Goal: Find specific page/section: Find specific page/section

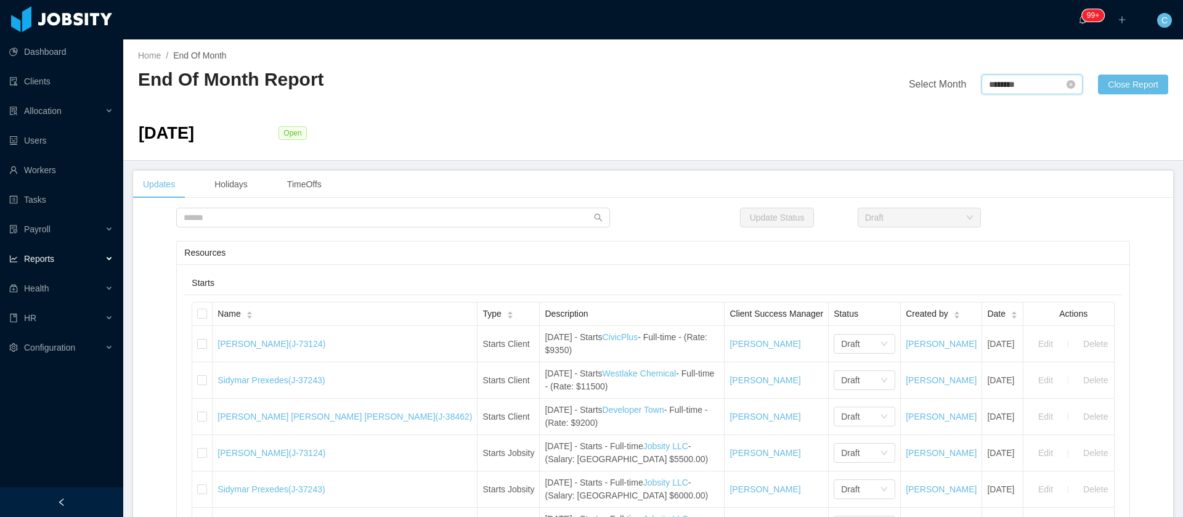
click at [1032, 91] on input "********" at bounding box center [1031, 85] width 101 height 20
click at [1103, 198] on link "Sep" at bounding box center [1100, 193] width 25 height 15
type input "********"
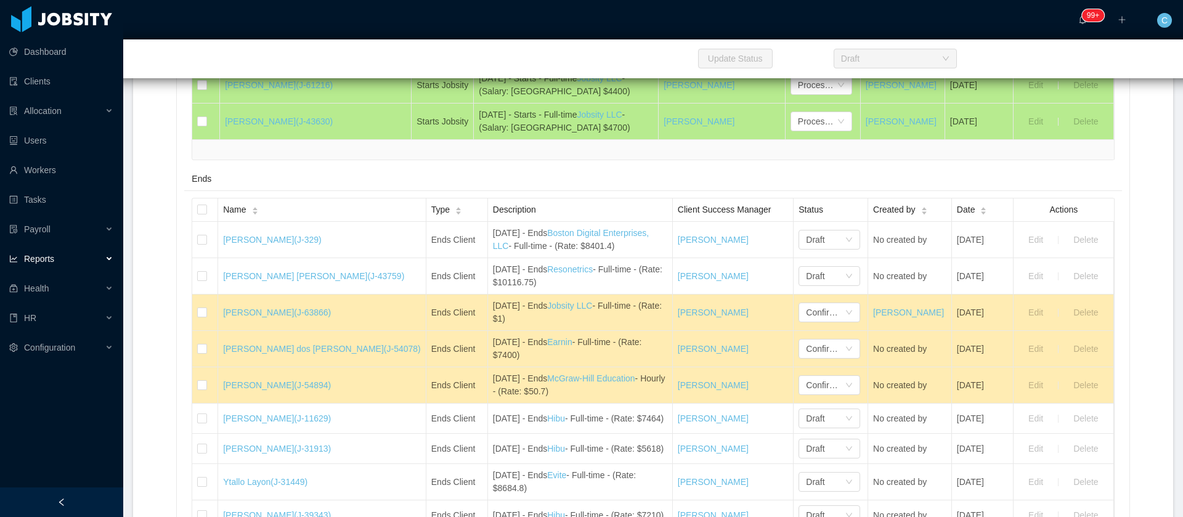
scroll to position [1848, 0]
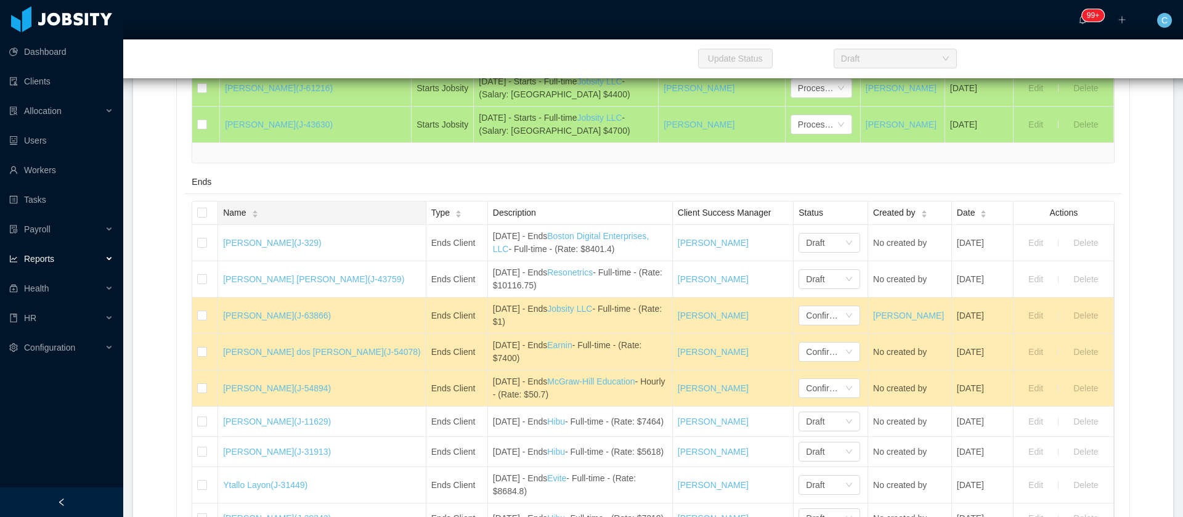
click at [243, 219] on span "Name" at bounding box center [234, 212] width 23 height 13
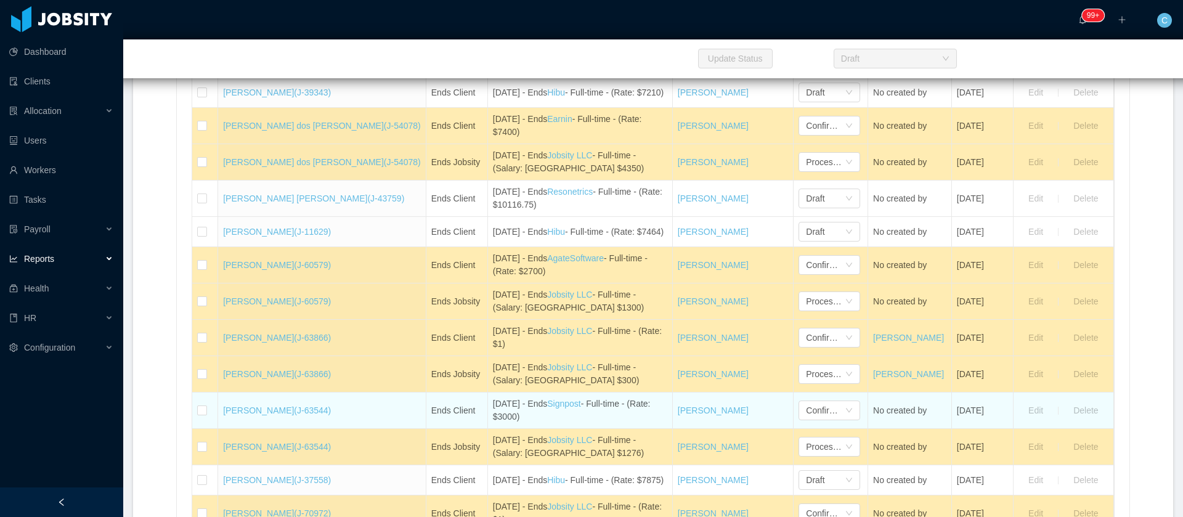
scroll to position [2217, 0]
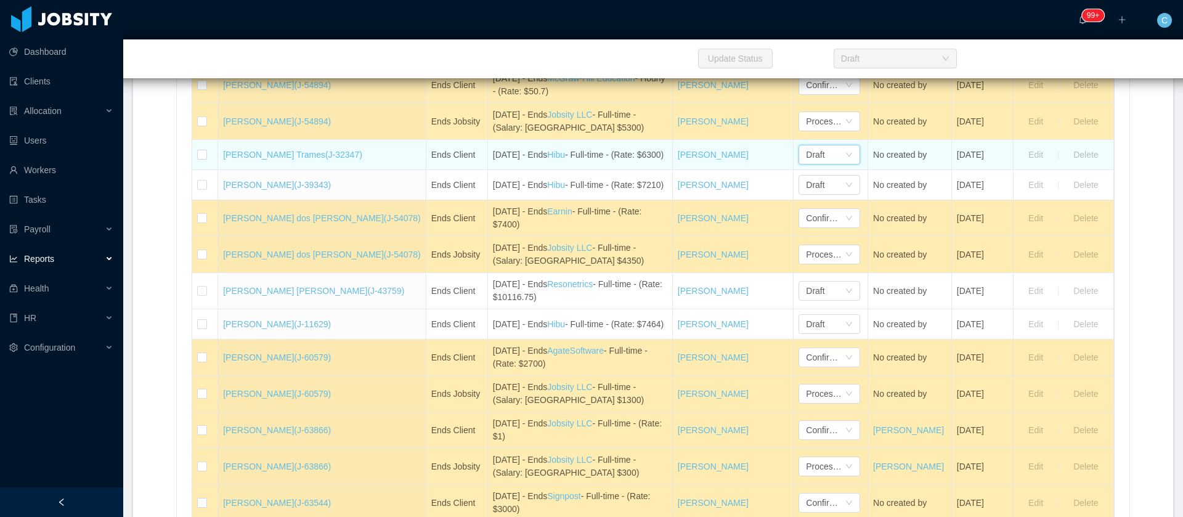
click at [806, 164] on div "Draft" at bounding box center [825, 154] width 39 height 18
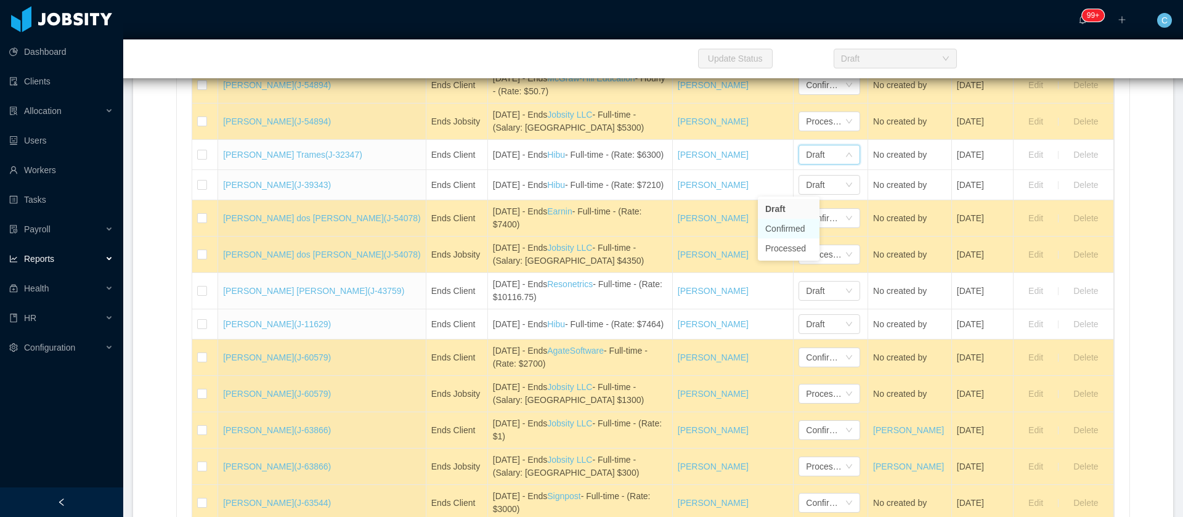
click at [795, 225] on li "Confirmed" at bounding box center [789, 229] width 62 height 20
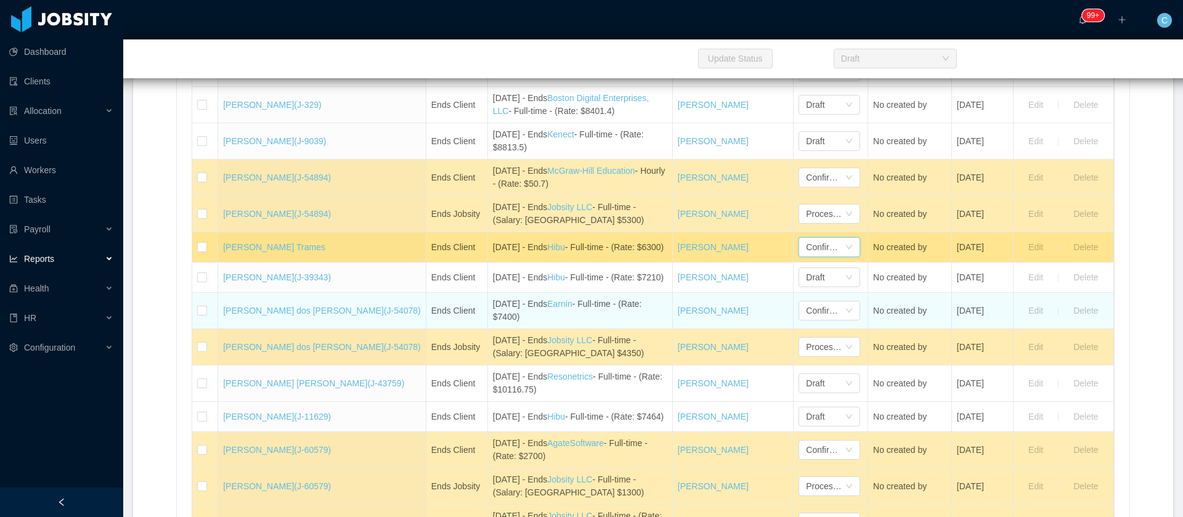
scroll to position [2032, 0]
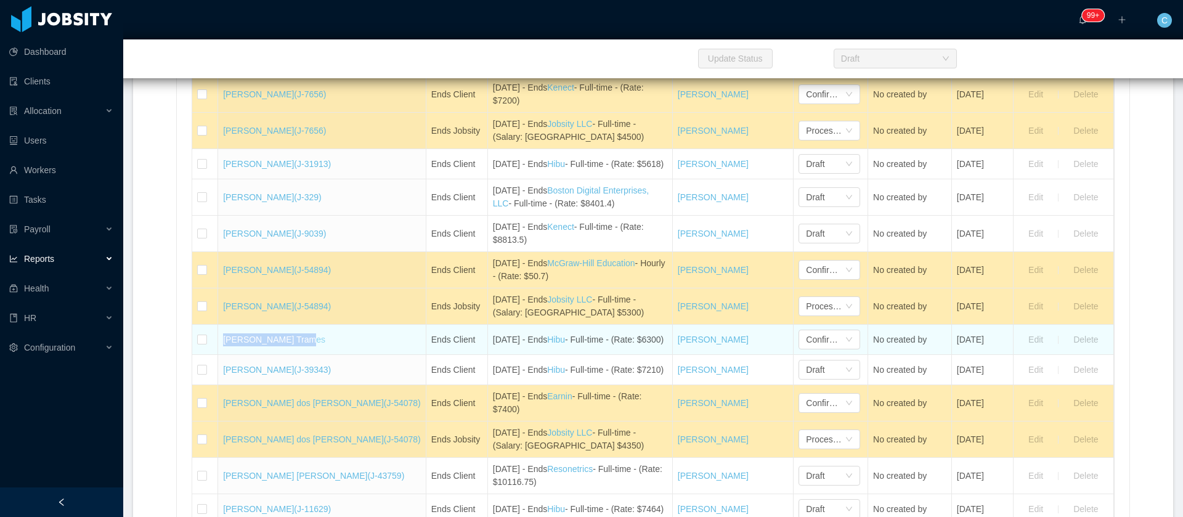
drag, startPoint x: 227, startPoint y: 373, endPoint x: 296, endPoint y: 373, distance: 69.6
click at [303, 355] on td "[PERSON_NAME] Trames" at bounding box center [322, 340] width 208 height 30
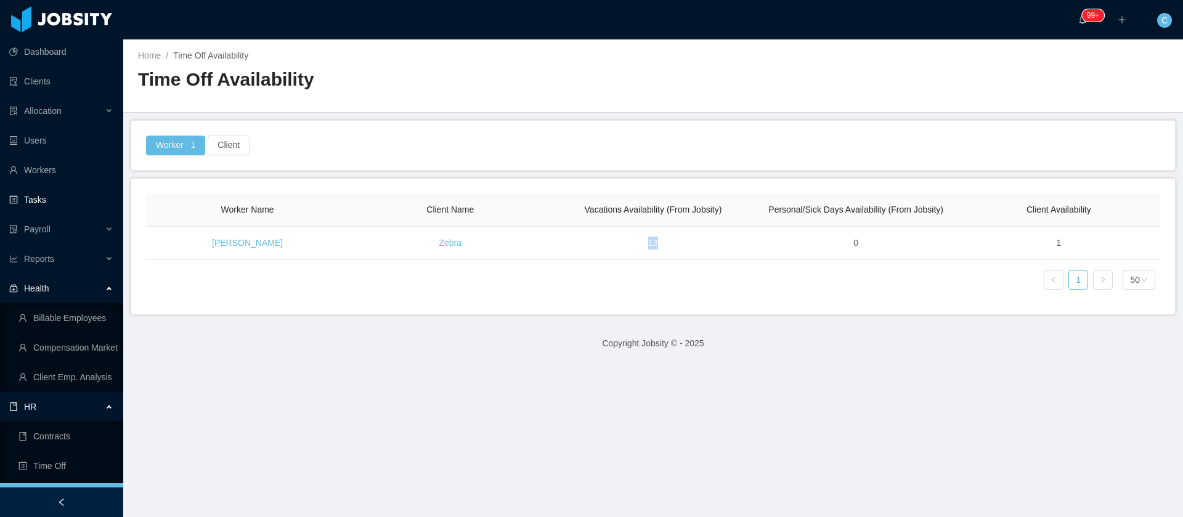
scroll to position [92, 0]
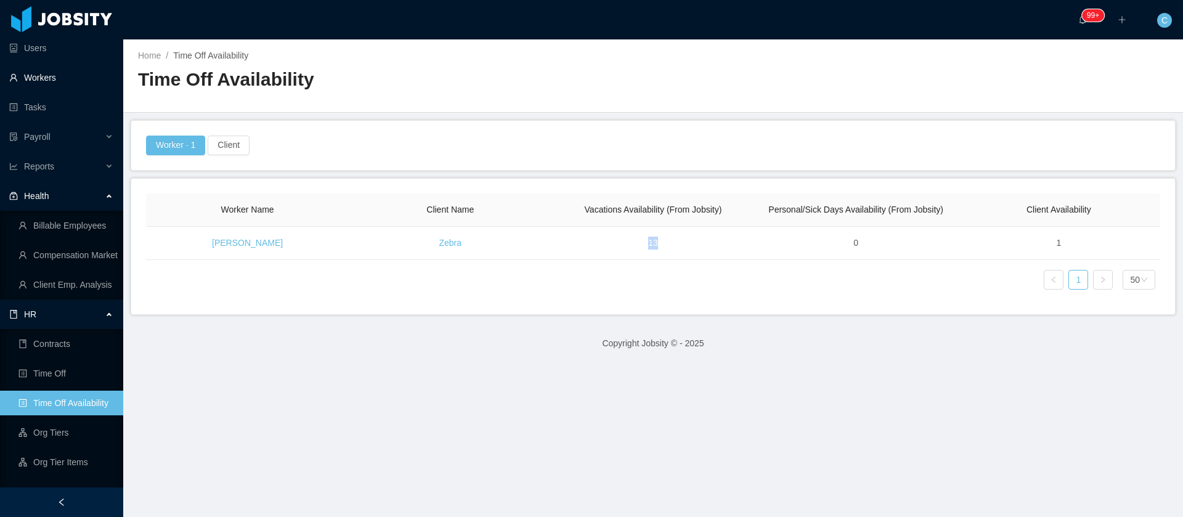
click at [54, 78] on link "Workers" at bounding box center [61, 77] width 104 height 25
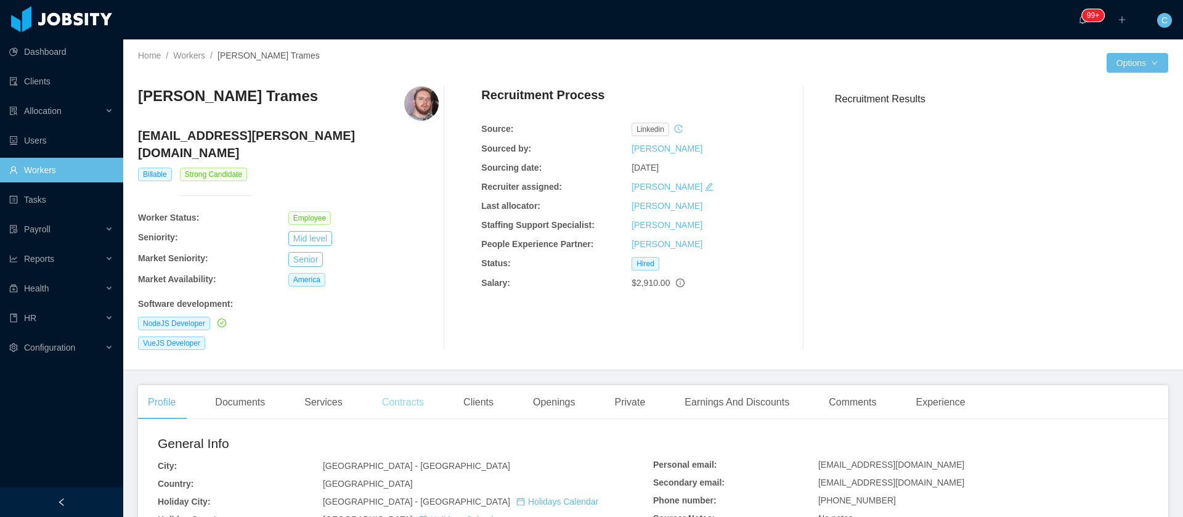
click at [419, 385] on div "Contracts" at bounding box center [403, 402] width 62 height 34
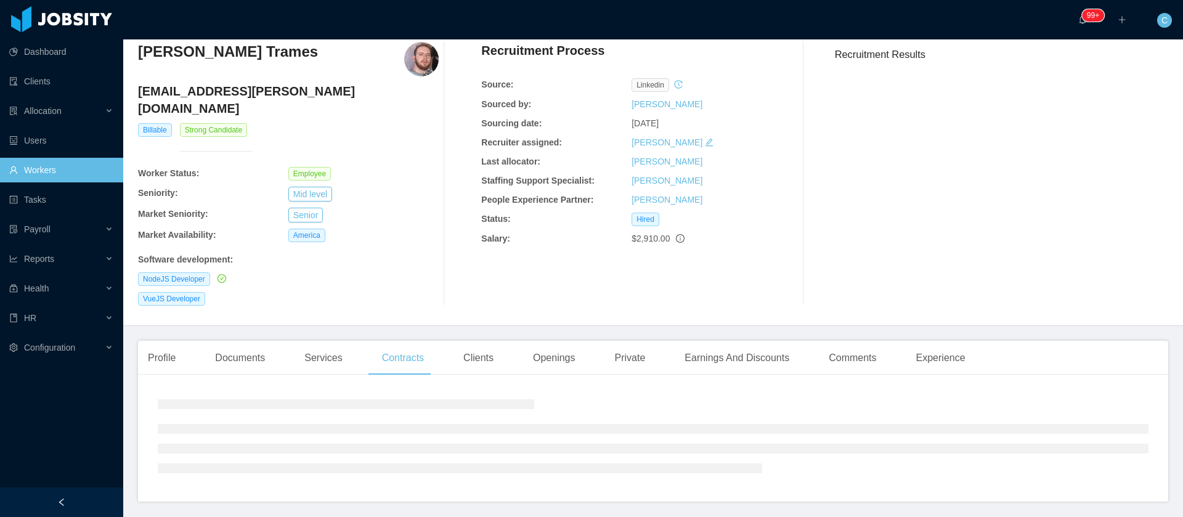
scroll to position [69, 0]
